Goal: Information Seeking & Learning: Learn about a topic

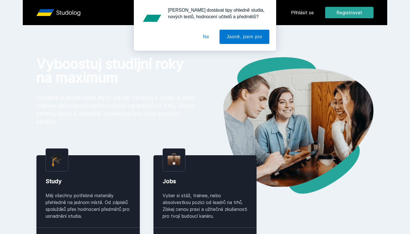
drag, startPoint x: 0, startPoint y: 0, endPoint x: 304, endPoint y: 10, distance: 303.8
click at [304, 10] on div "[PERSON_NAME] dostávat tipy ohledně studia, nových testů, hodnocení učitelů a p…" at bounding box center [205, 25] width 410 height 51
click at [207, 39] on button "Ne" at bounding box center [206, 37] width 21 height 14
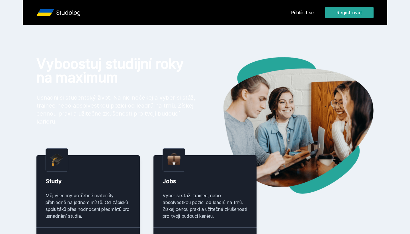
click at [296, 10] on link "Přihlásit se" at bounding box center [302, 12] width 23 height 7
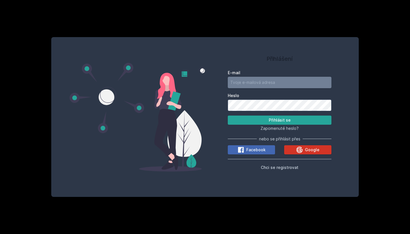
click at [293, 148] on button "Google" at bounding box center [307, 149] width 47 height 9
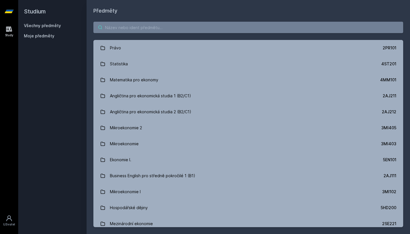
click at [197, 30] on input "search" at bounding box center [248, 27] width 310 height 11
paste input "1BP434"
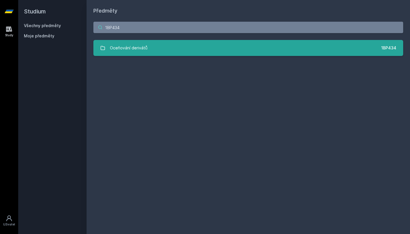
type input "1BP434"
click at [185, 42] on link "Oceňování derivátů 1BP434" at bounding box center [248, 48] width 310 height 16
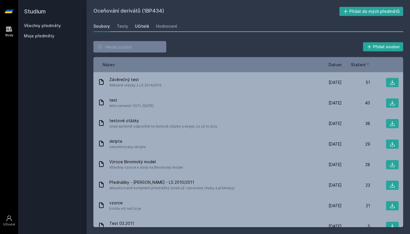
click at [139, 29] on link "Učitelé" at bounding box center [142, 26] width 14 height 11
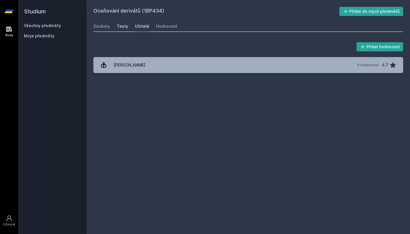
click at [124, 28] on div "Testy" at bounding box center [122, 26] width 11 height 6
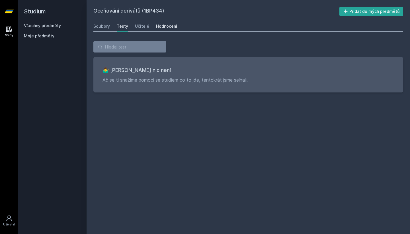
click at [158, 30] on link "Hodnocení" at bounding box center [166, 26] width 21 height 11
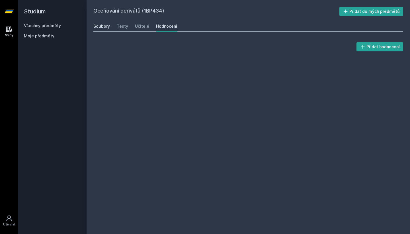
click at [106, 27] on div "Soubory" at bounding box center [101, 26] width 17 height 6
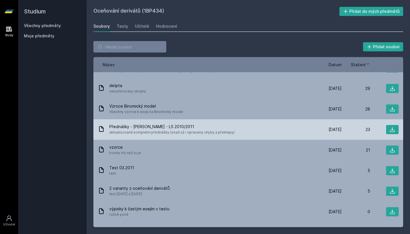
scroll to position [61, 0]
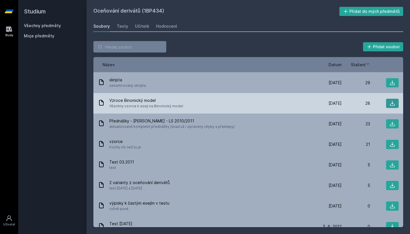
click at [394, 103] on icon at bounding box center [393, 103] width 6 height 6
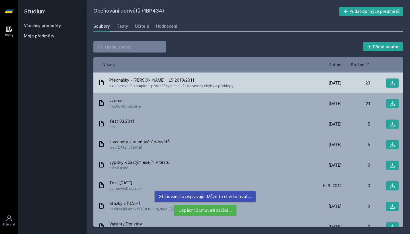
scroll to position [105, 0]
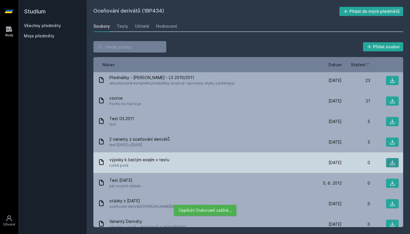
click at [393, 163] on icon at bounding box center [392, 162] width 5 height 5
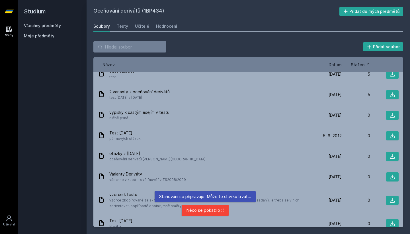
scroll to position [153, 0]
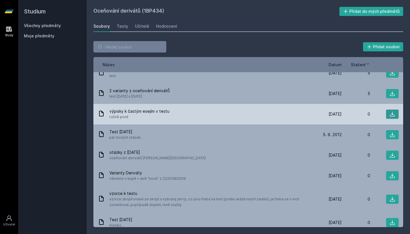
click at [395, 117] on button at bounding box center [392, 113] width 13 height 9
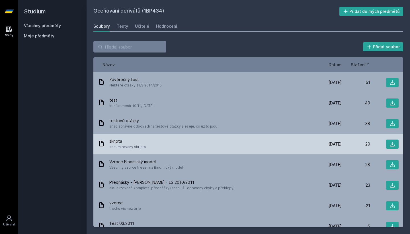
scroll to position [0, 0]
